Goal: Task Accomplishment & Management: Complete application form

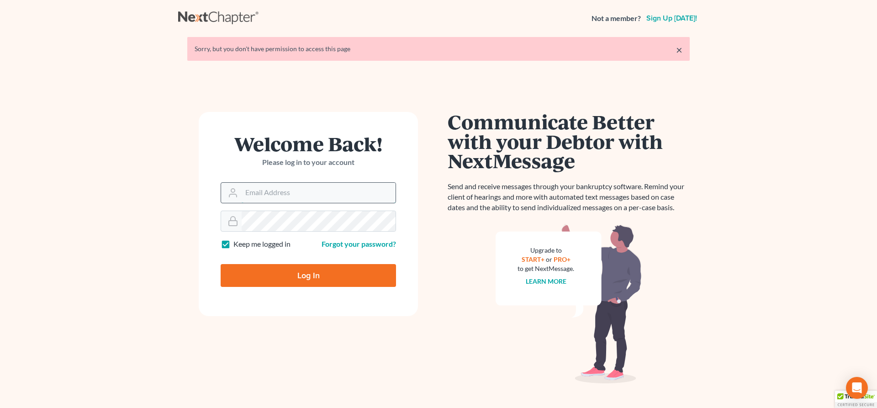
click at [367, 195] on input "Email Address" at bounding box center [319, 193] width 154 height 20
type input "[PERSON_NAME][EMAIL_ADDRESS][DOMAIN_NAME]"
click at [300, 273] on input "Log In" at bounding box center [308, 275] width 175 height 23
type input "Thinking..."
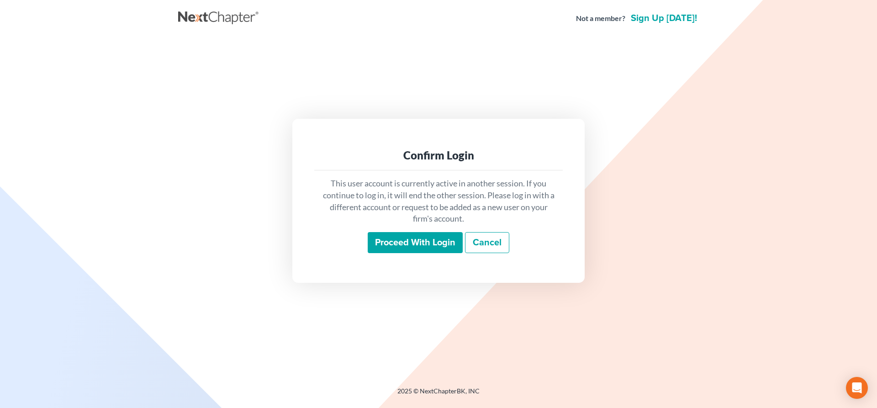
click at [409, 238] on input "Proceed with login" at bounding box center [415, 242] width 95 height 21
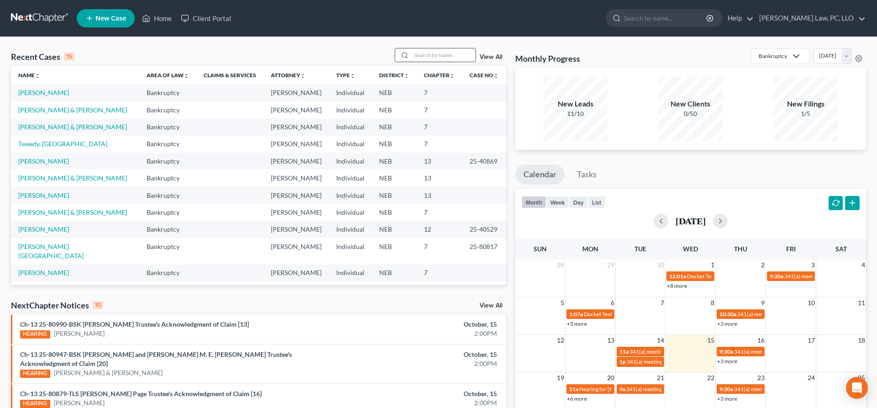
click at [436, 58] on input "search" at bounding box center [443, 54] width 64 height 13
type input "thiessen"
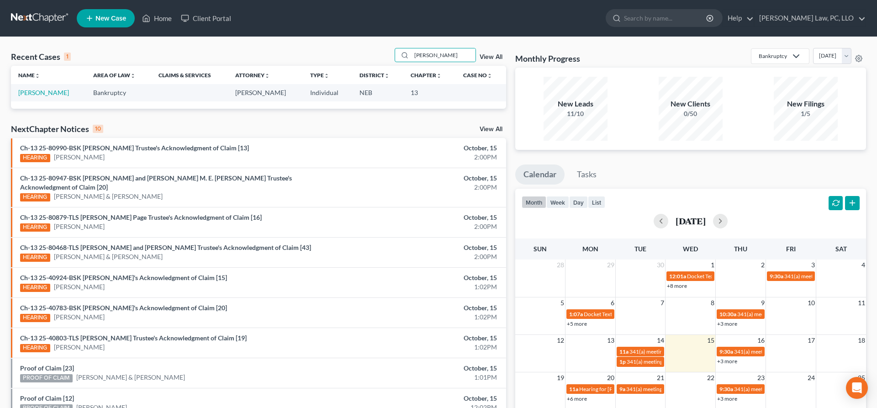
click at [48, 97] on td "Thiessen, Jeremy" at bounding box center [48, 92] width 75 height 17
click at [37, 91] on link "Thiessen, Jeremy" at bounding box center [43, 93] width 51 height 8
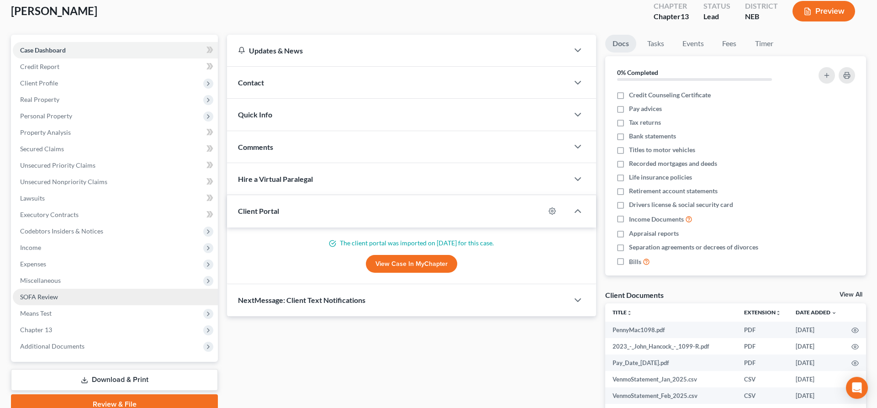
scroll to position [53, 0]
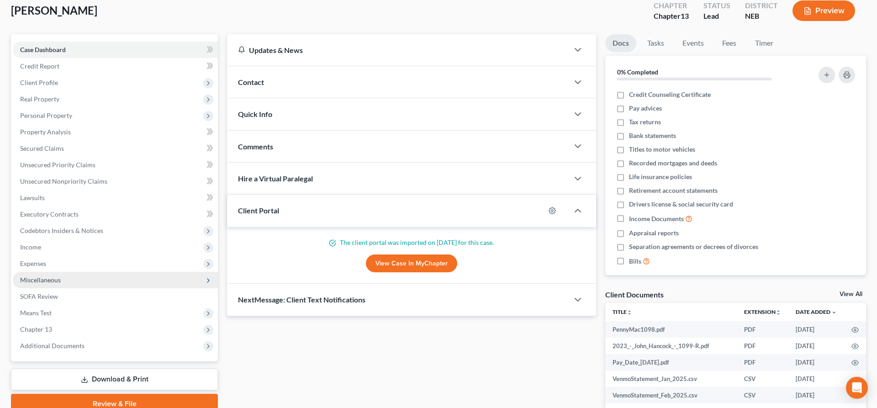
click at [48, 284] on span "Miscellaneous" at bounding box center [115, 280] width 205 height 16
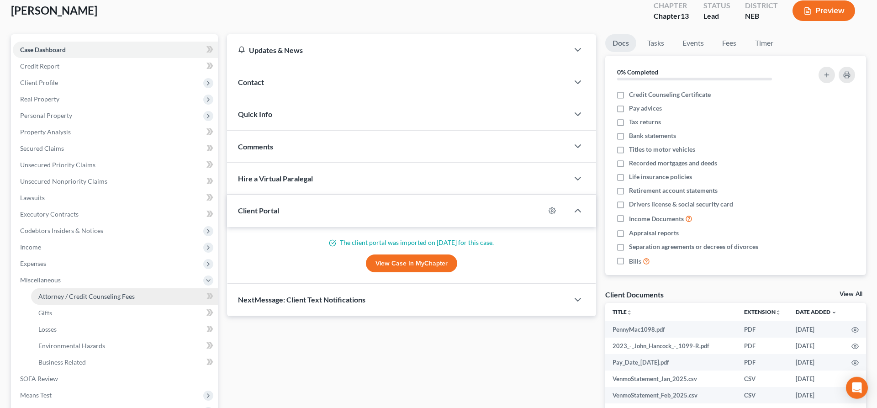
click at [83, 291] on link "Attorney / Credit Counseling Fees" at bounding box center [124, 296] width 187 height 16
select select "1"
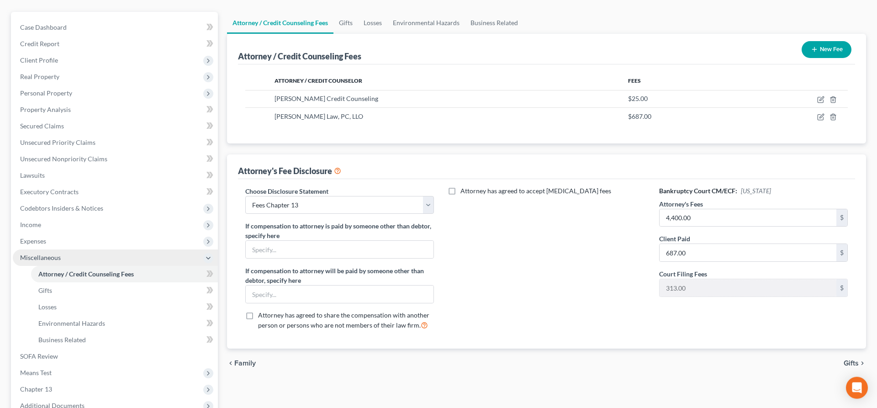
scroll to position [76, 0]
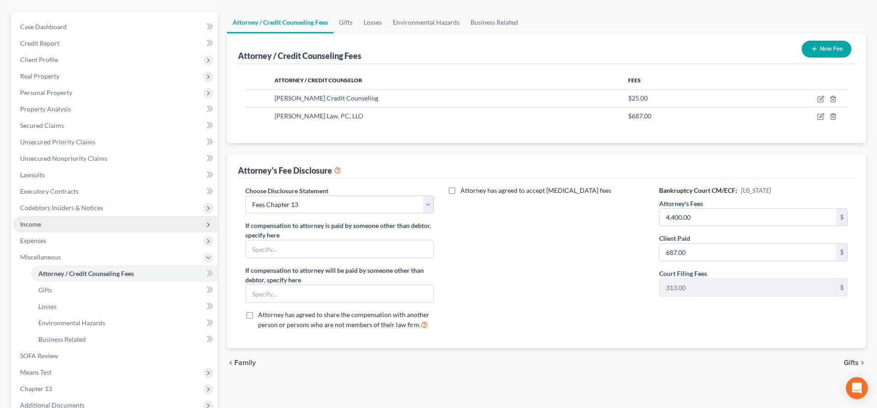
click at [48, 225] on span "Income" at bounding box center [115, 224] width 205 height 16
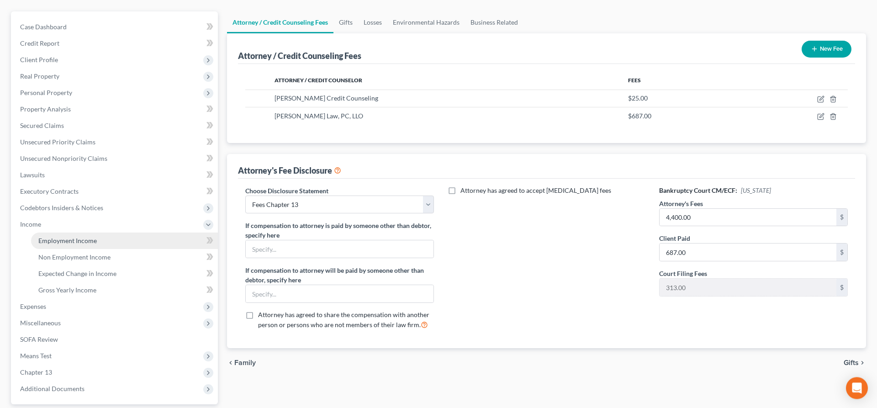
click at [59, 239] on span "Employment Income" at bounding box center [67, 240] width 58 height 8
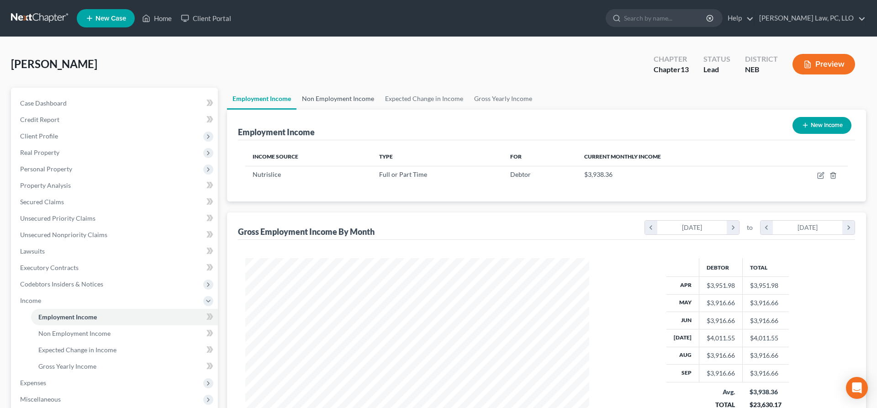
click at [364, 100] on link "Non Employment Income" at bounding box center [337, 99] width 83 height 22
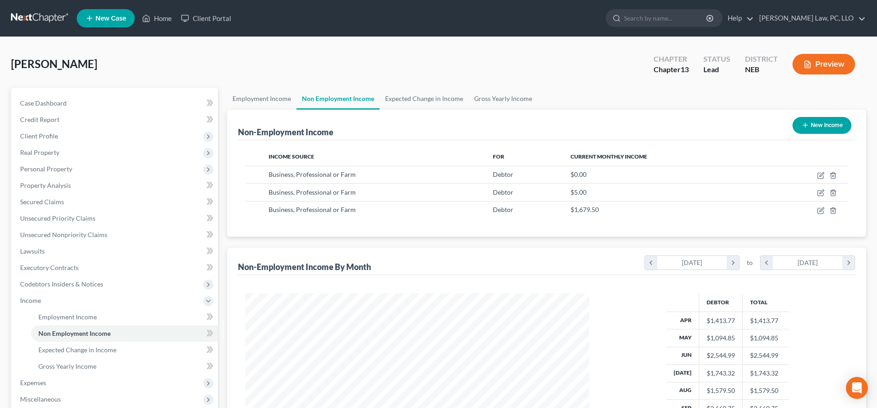
scroll to position [172, 362]
click at [394, 100] on link "Expected Change in Income" at bounding box center [423, 99] width 89 height 22
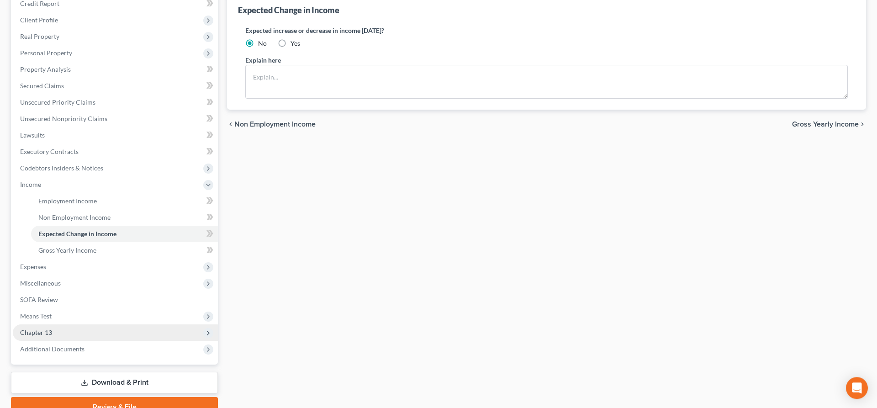
scroll to position [116, 0]
click at [58, 318] on span "Means Test" at bounding box center [115, 315] width 205 height 16
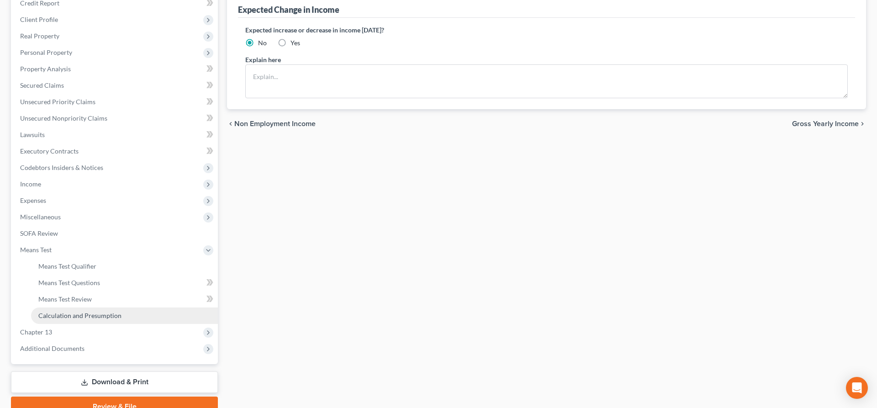
click at [62, 317] on span "Calculation and Presumption" at bounding box center [79, 315] width 83 height 8
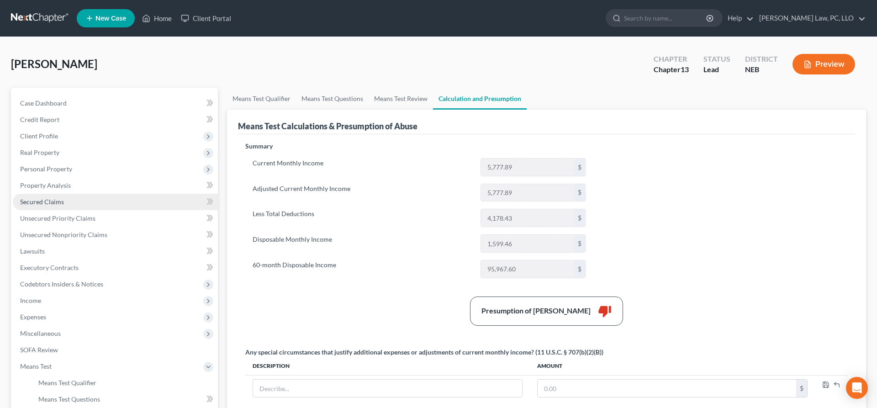
click at [66, 204] on link "Secured Claims" at bounding box center [115, 202] width 205 height 16
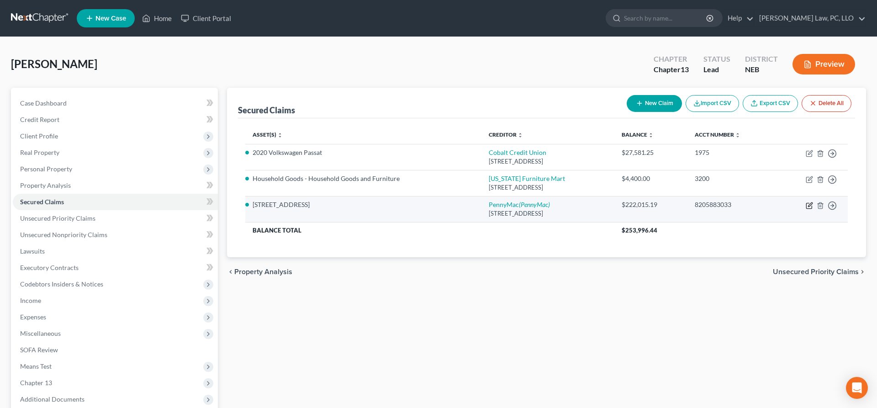
click at [812, 207] on icon "button" at bounding box center [808, 205] width 7 height 7
select select "4"
select select "2"
select select "0"
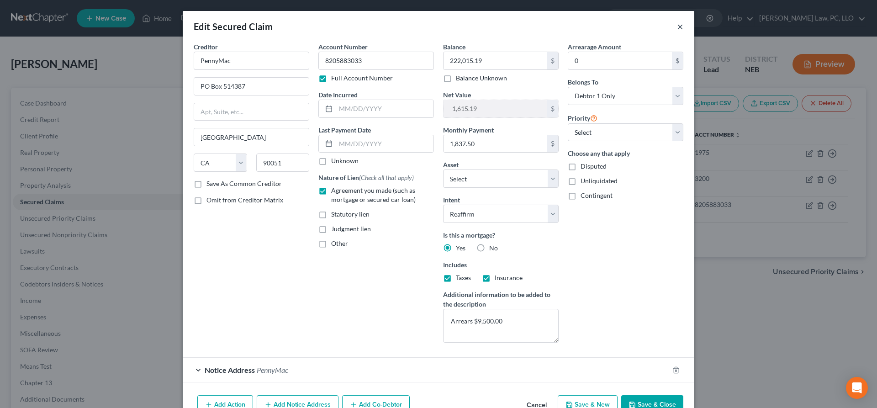
click at [680, 28] on button "×" at bounding box center [680, 26] width 6 height 11
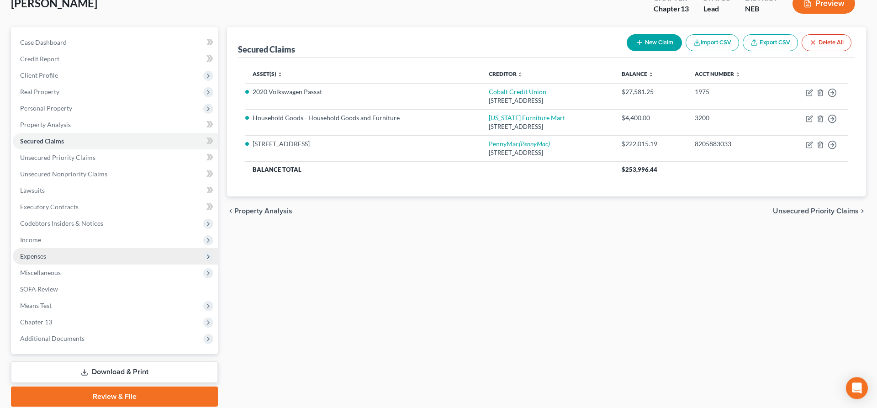
scroll to position [62, 0]
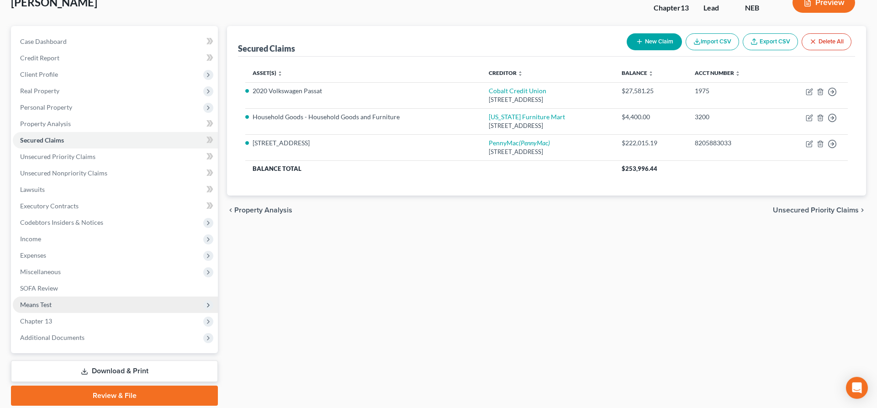
click at [47, 302] on span "Means Test" at bounding box center [36, 304] width 32 height 8
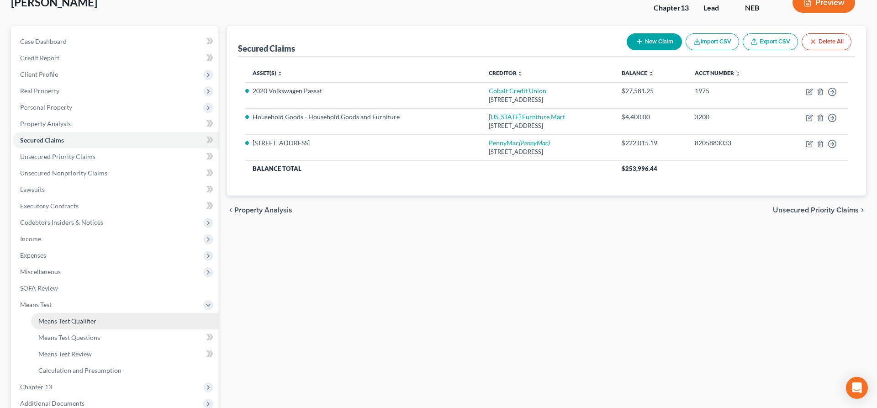
click at [64, 323] on span "Means Test Qualifier" at bounding box center [67, 321] width 58 height 8
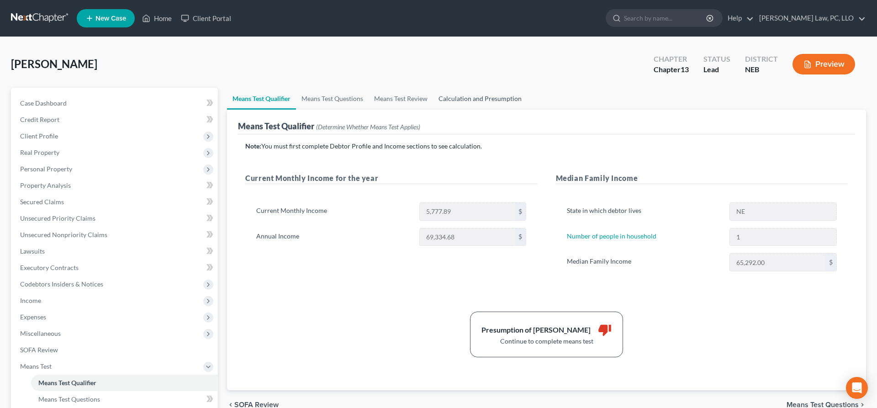
click at [468, 95] on link "Calculation and Presumption" at bounding box center [480, 99] width 94 height 22
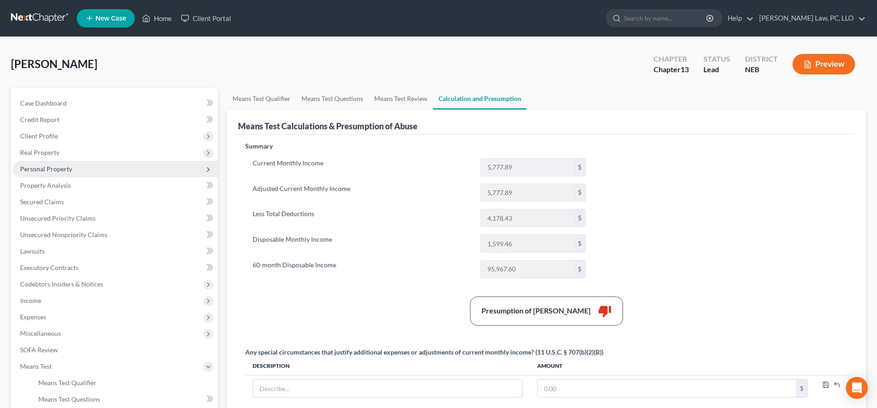
click at [47, 166] on span "Personal Property" at bounding box center [46, 169] width 52 height 8
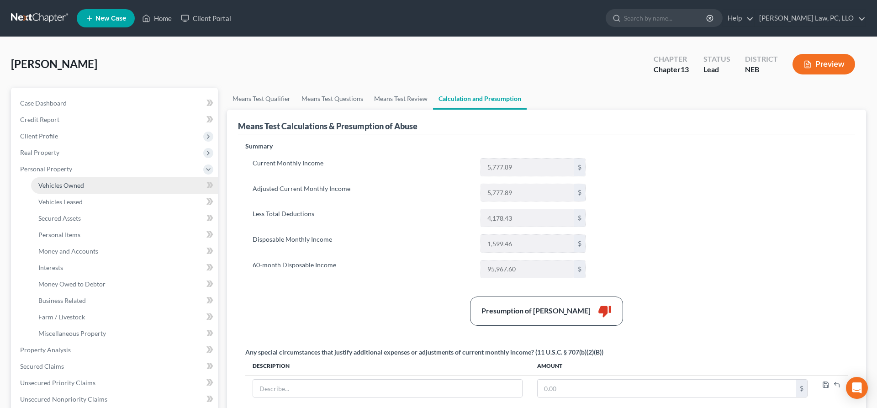
click at [76, 181] on span "Vehicles Owned" at bounding box center [61, 185] width 46 height 8
